Goal: Task Accomplishment & Management: Manage account settings

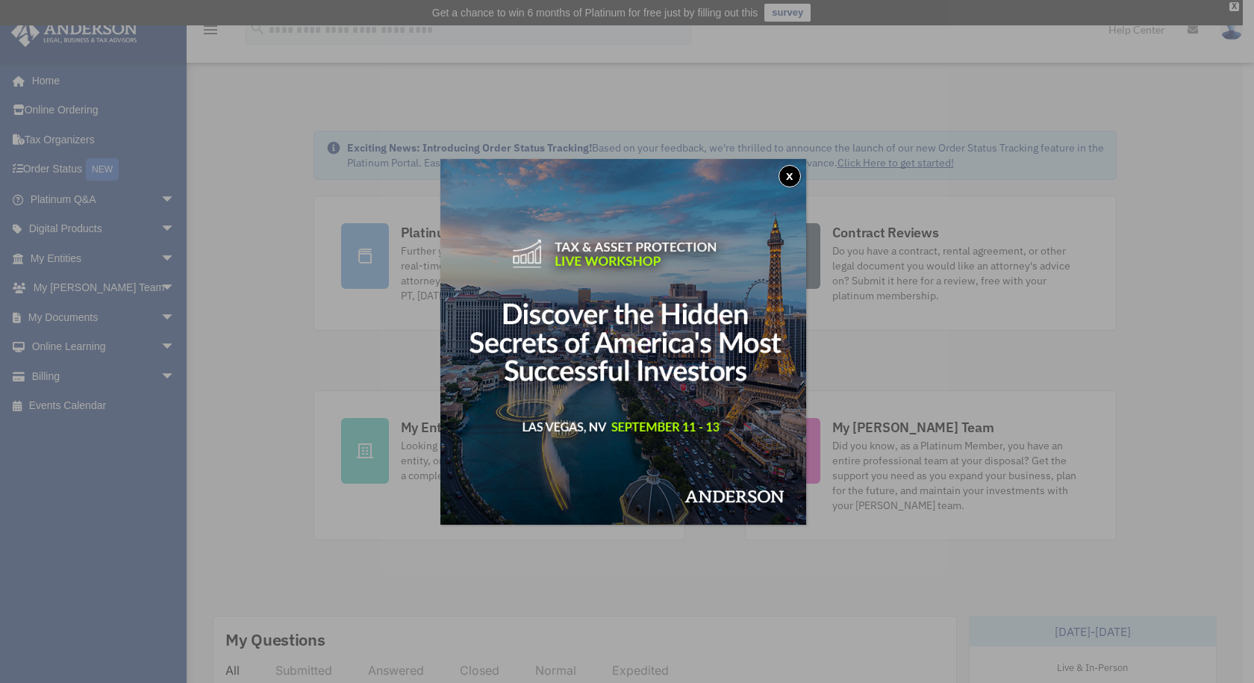
click at [793, 173] on button "x" at bounding box center [789, 176] width 22 height 22
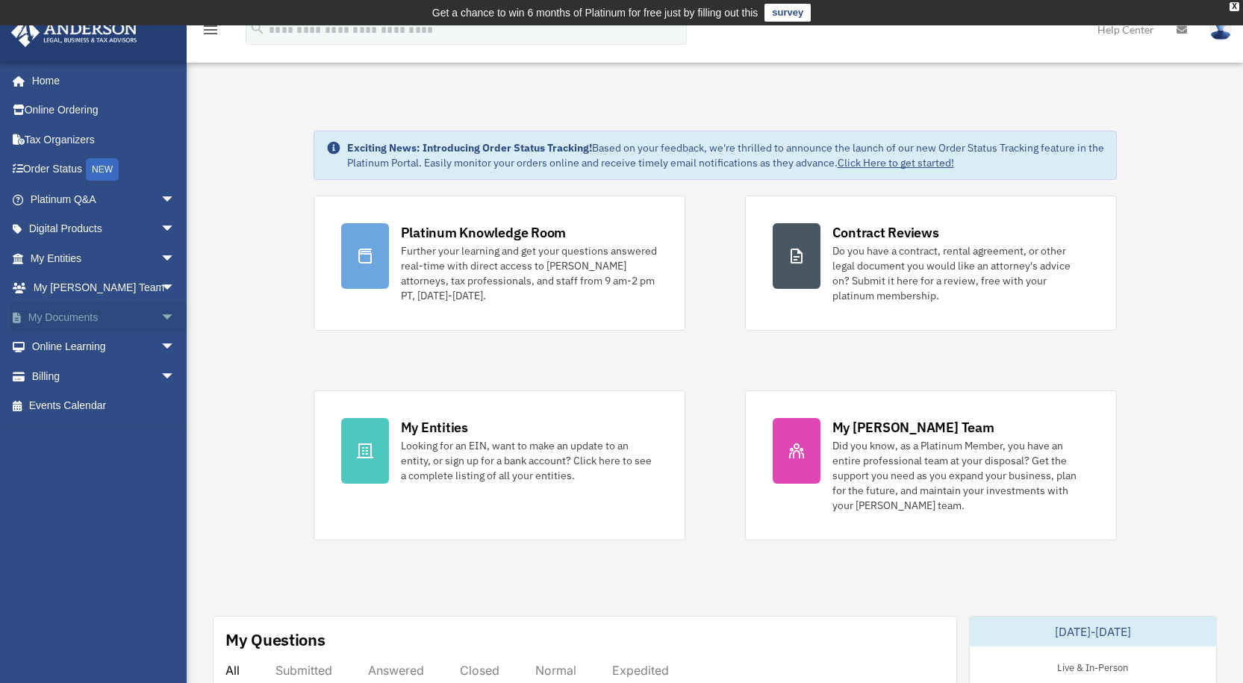
click at [99, 317] on link "My Documents arrow_drop_down" at bounding box center [103, 317] width 187 height 30
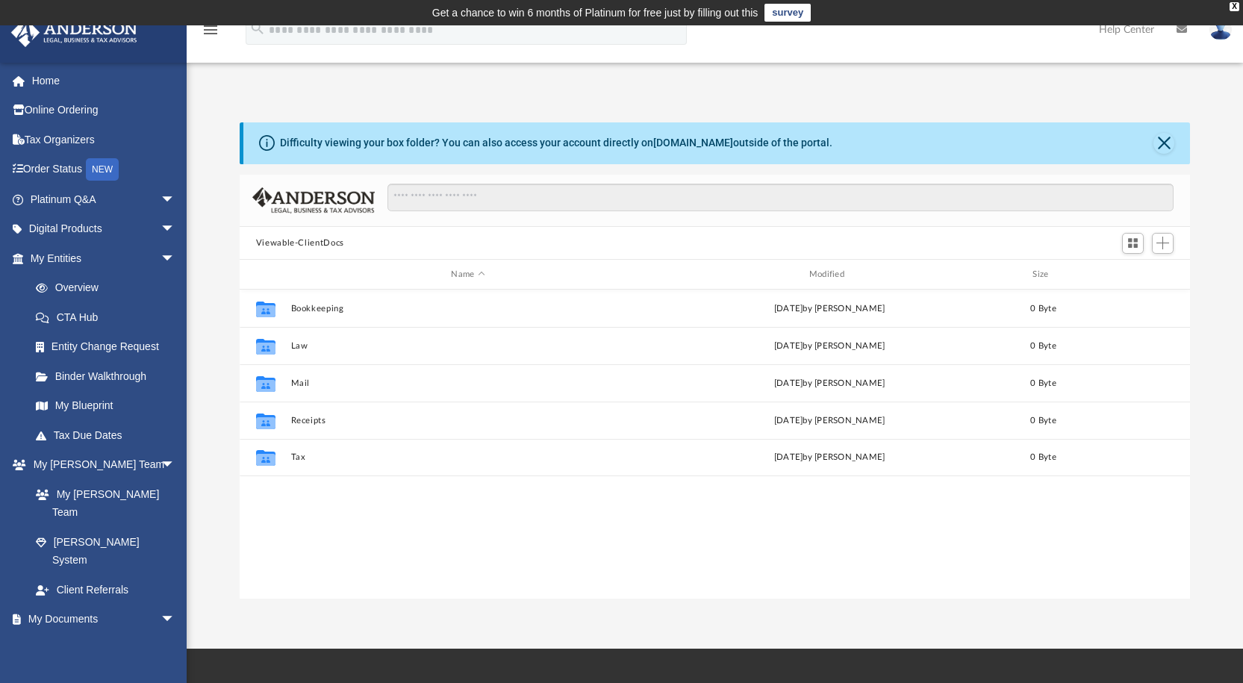
scroll to position [328, 939]
click at [1158, 246] on span "Add" at bounding box center [1162, 243] width 13 height 13
click at [930, 89] on div "App [PERSON_NAME][EMAIL_ADDRESS][PERSON_NAME][DOMAIN_NAME] Sign Out [PERSON_NAM…" at bounding box center [621, 337] width 1243 height 524
click at [1163, 242] on span "Add" at bounding box center [1162, 243] width 13 height 13
click at [1136, 272] on li "Upload" at bounding box center [1141, 274] width 48 height 16
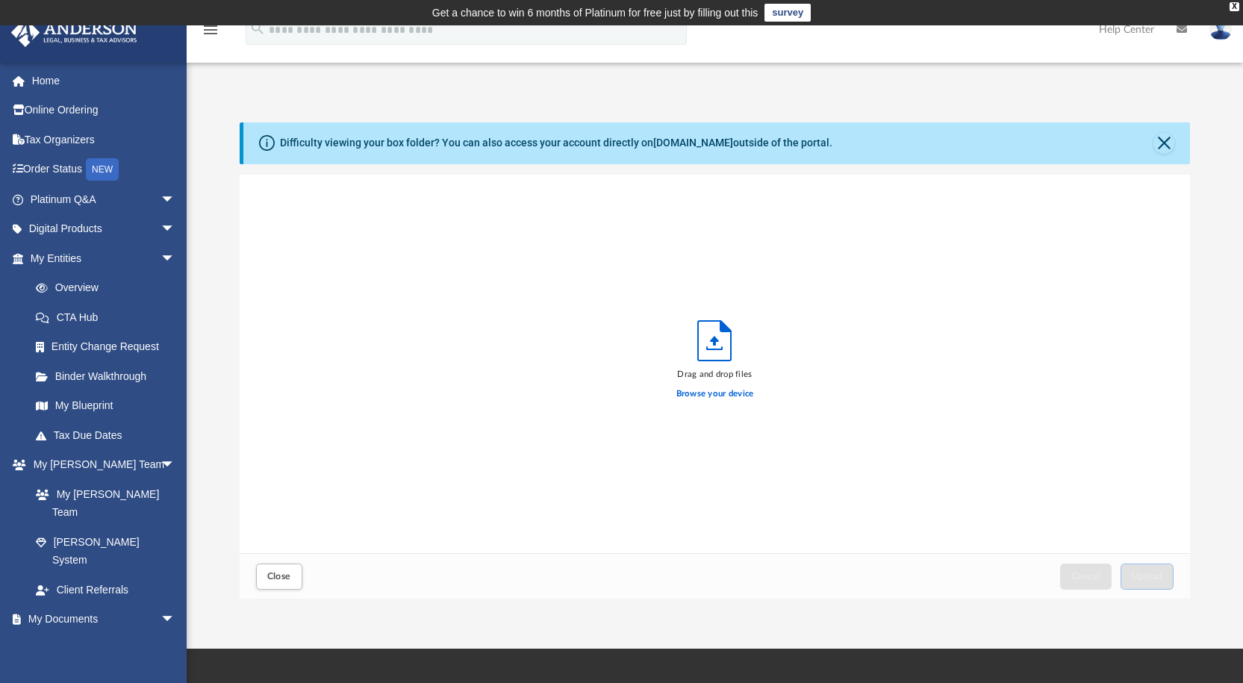
scroll to position [367, 939]
click at [696, 393] on label "Browse your device" at bounding box center [715, 393] width 78 height 13
click at [0, 0] on input "Browse your device" at bounding box center [0, 0] width 0 height 0
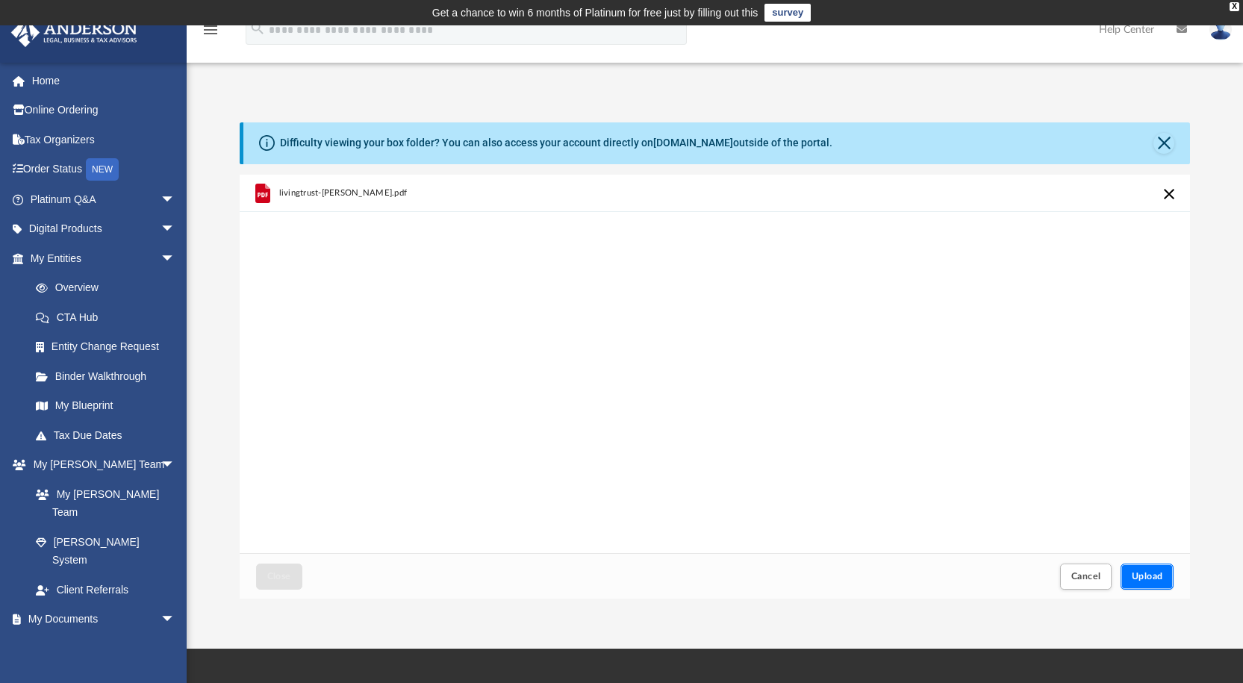
click at [1146, 576] on span "Upload" at bounding box center [1146, 576] width 31 height 9
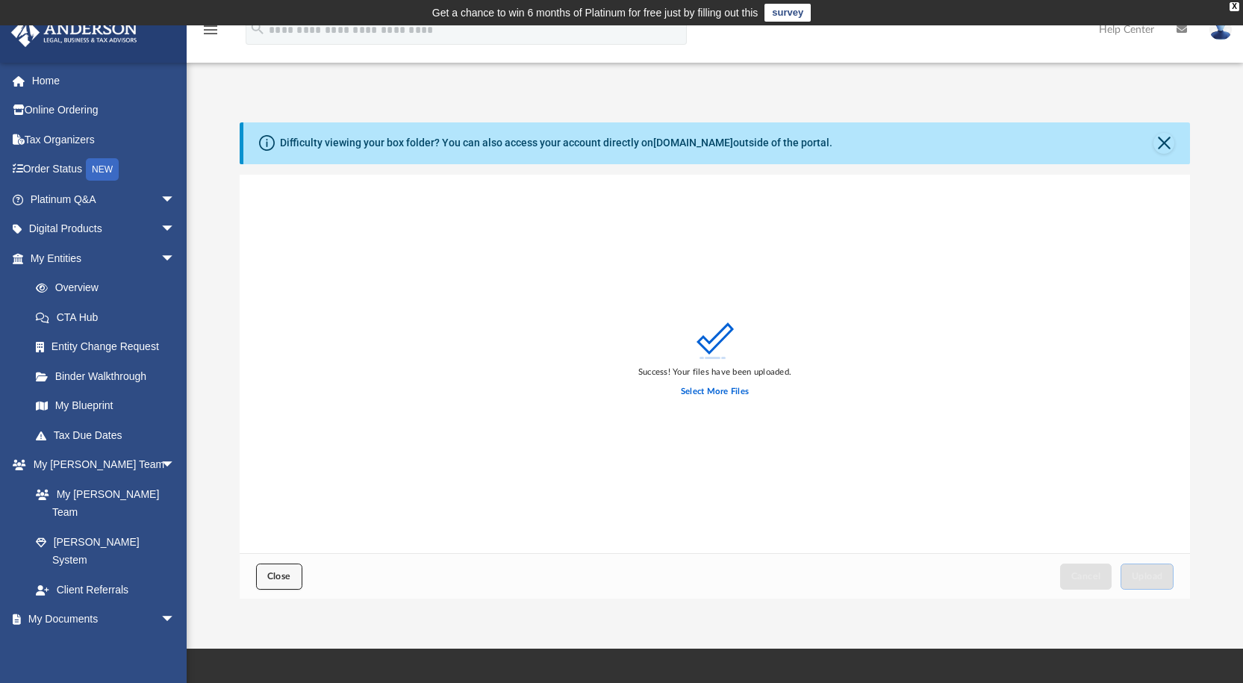
click at [278, 575] on span "Close" at bounding box center [279, 576] width 24 height 9
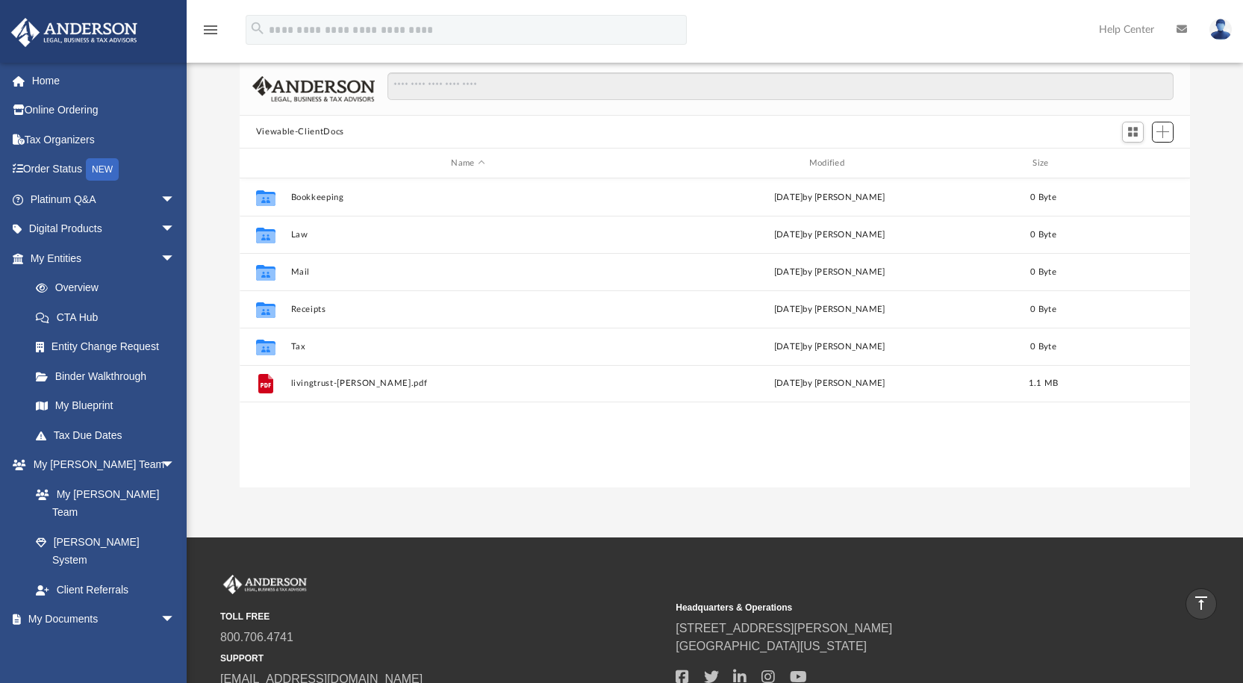
scroll to position [0, 0]
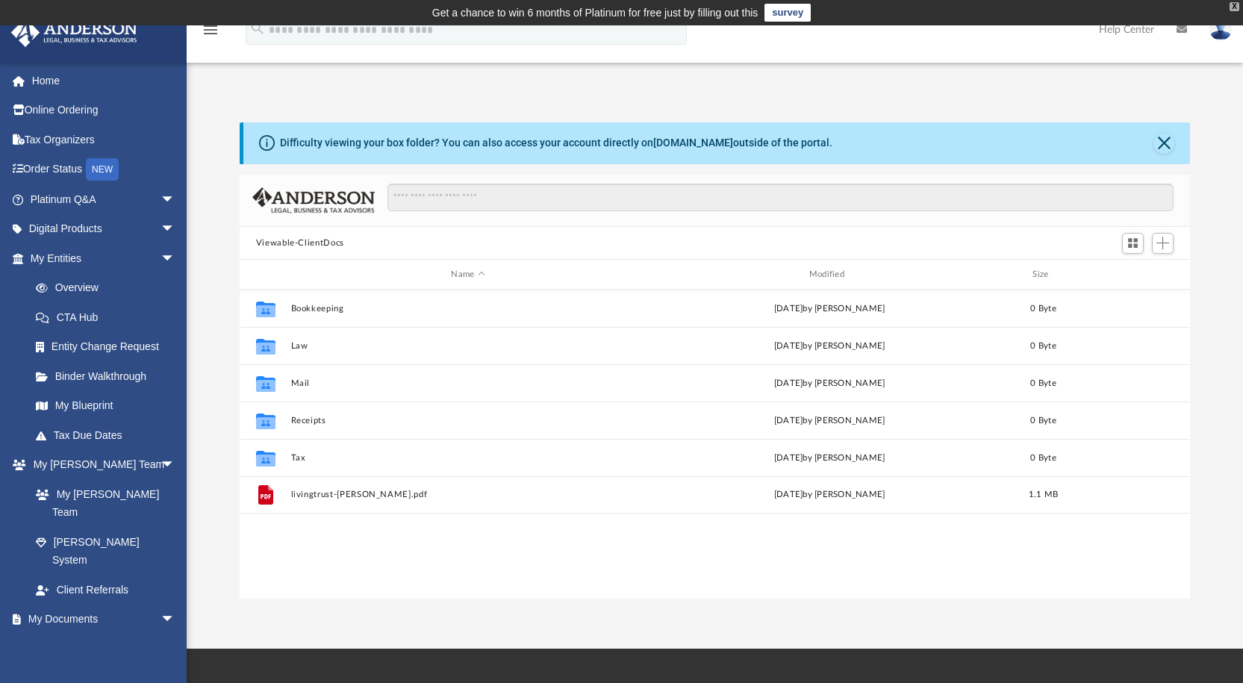
click at [1236, 4] on div "X" at bounding box center [1234, 6] width 10 height 9
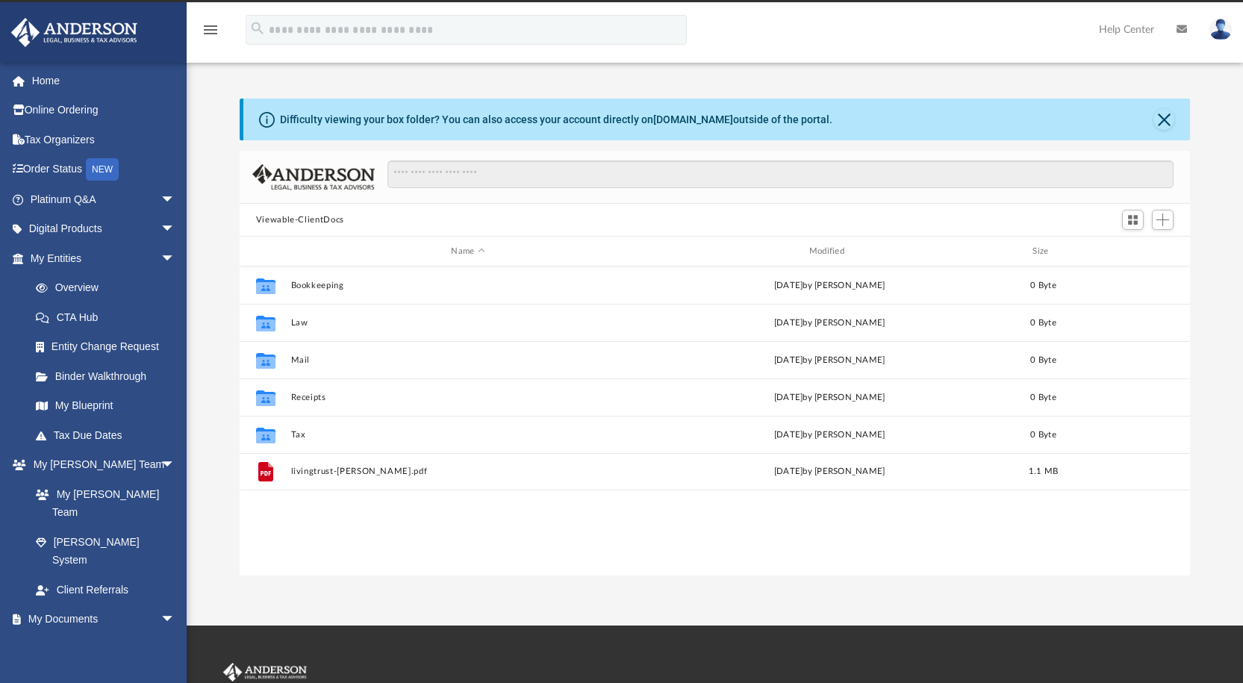
click at [1217, 26] on img at bounding box center [1220, 30] width 22 height 22
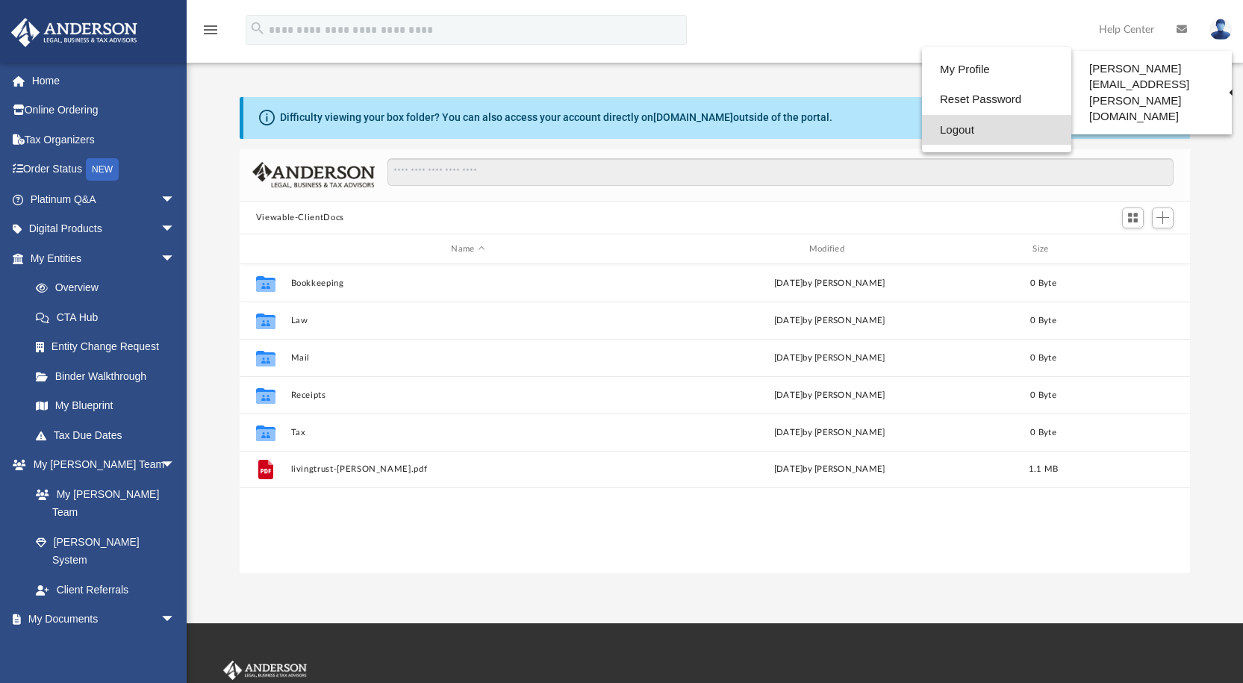
click at [922, 131] on link "Logout" at bounding box center [996, 130] width 149 height 31
